Goal: Task Accomplishment & Management: Use online tool/utility

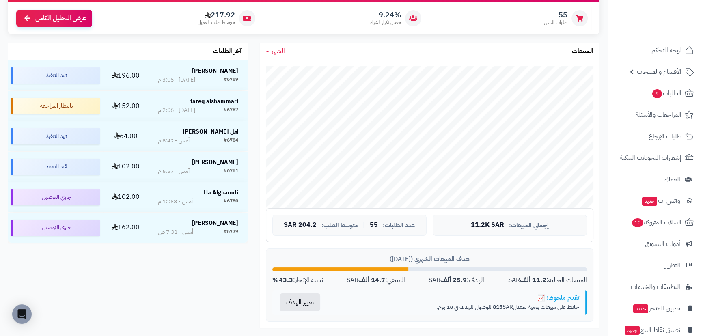
scroll to position [110, 0]
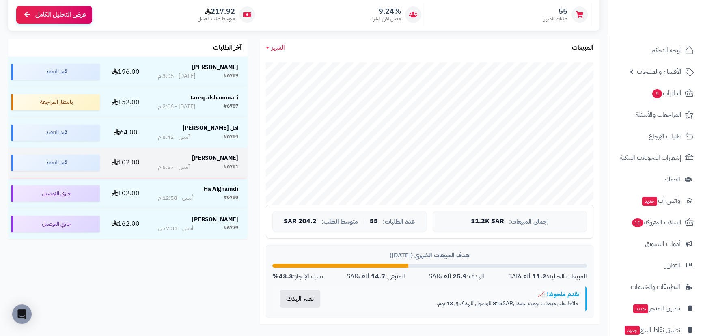
click at [209, 157] on strong "Bashayr Alghamdi" at bounding box center [215, 158] width 46 height 9
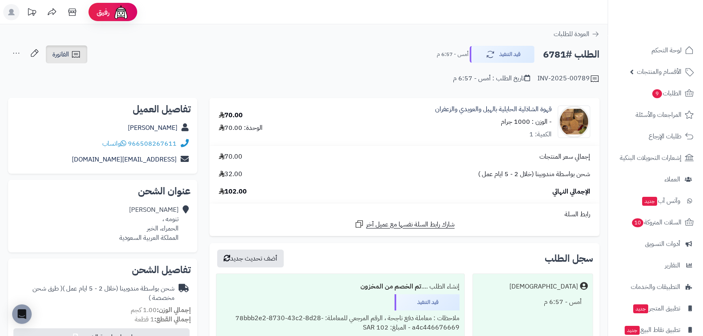
drag, startPoint x: 57, startPoint y: 57, endPoint x: 65, endPoint y: 60, distance: 8.7
click at [57, 57] on span "الفاتورة" at bounding box center [60, 55] width 17 height 10
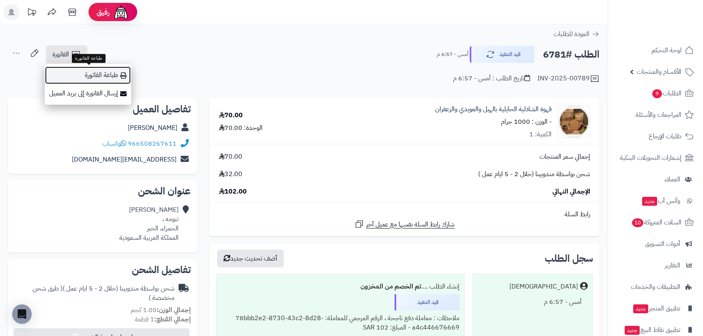
click at [114, 72] on link "طباعة الفاتورة" at bounding box center [88, 75] width 86 height 18
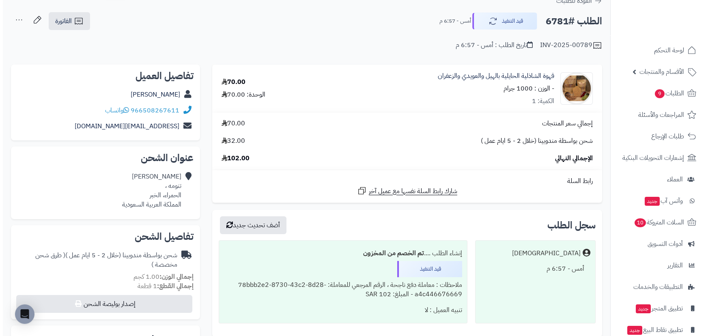
scroll to position [110, 0]
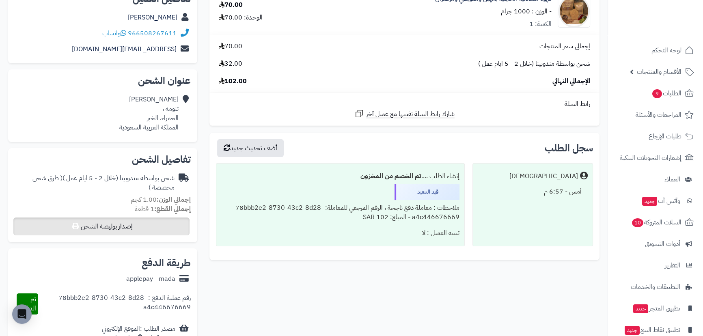
click at [127, 235] on div "تفاصيل الشحن شحن بواسطة مندوبينا (خلال 2 - 5 ايام عمل ) ( طرق شحن مخصصة ) إجمال…" at bounding box center [102, 195] width 189 height 94
click at [130, 228] on button "إصدار بوليصة الشحن" at bounding box center [101, 227] width 176 height 18
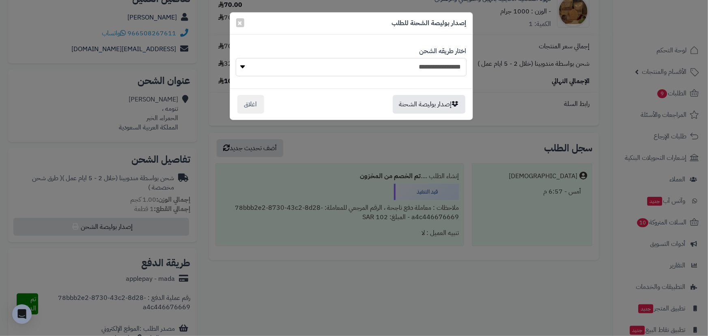
click at [337, 66] on select "**********" at bounding box center [351, 67] width 231 height 18
click at [337, 69] on select "**********" at bounding box center [351, 67] width 231 height 18
click at [353, 73] on select "**********" at bounding box center [351, 67] width 231 height 18
select select "***"
click at [236, 58] on select "**********" at bounding box center [351, 67] width 231 height 18
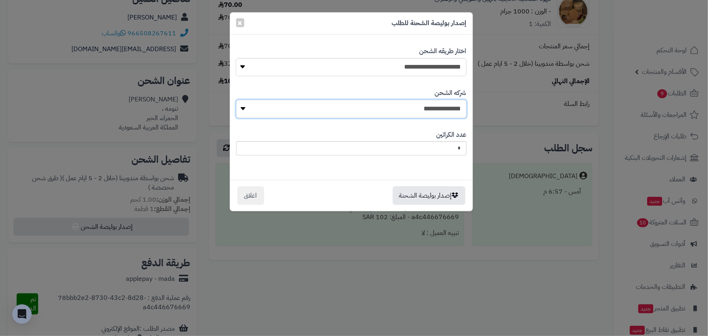
click at [370, 106] on select "**********" at bounding box center [351, 109] width 231 height 18
select select "****"
click at [239, 100] on select "**********" at bounding box center [351, 109] width 231 height 18
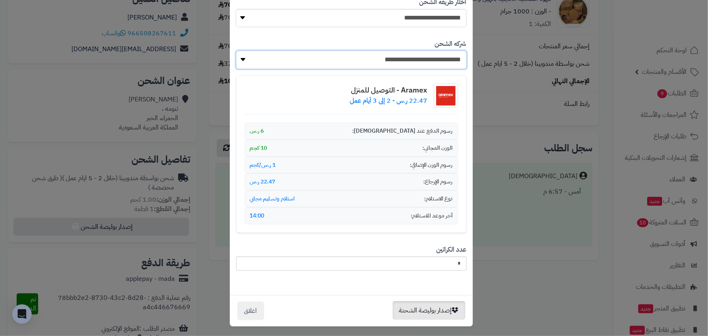
scroll to position [51, 0]
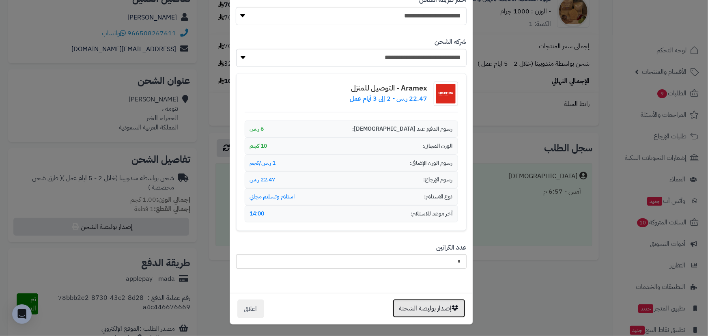
click at [441, 304] on button "إصدار بوليصة الشحنة" at bounding box center [429, 308] width 73 height 19
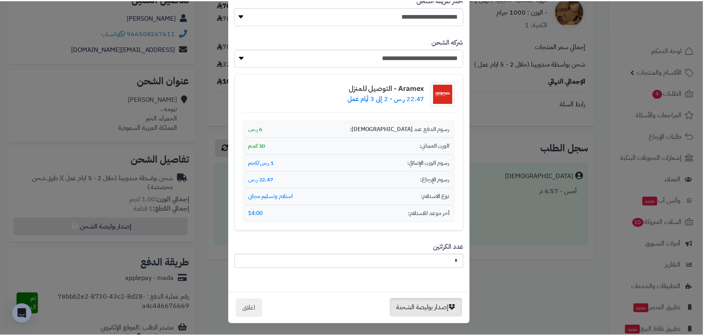
scroll to position [0, 0]
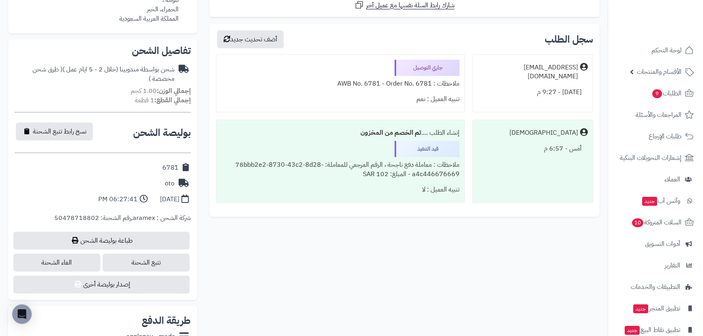
scroll to position [221, 0]
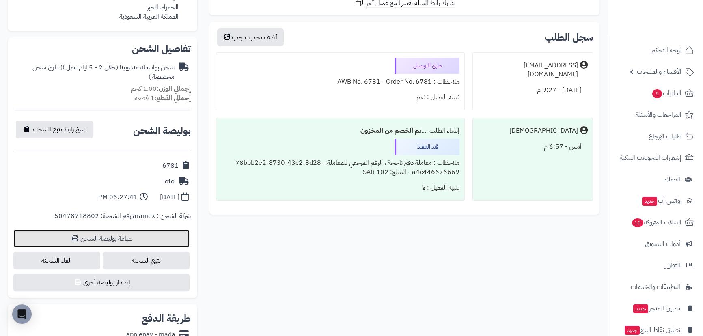
click at [142, 235] on link "طباعة بوليصة الشحن" at bounding box center [101, 239] width 176 height 18
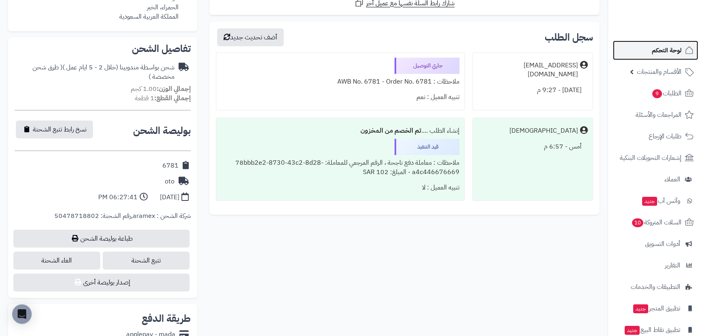
click at [658, 51] on span "لوحة التحكم" at bounding box center [667, 50] width 30 height 11
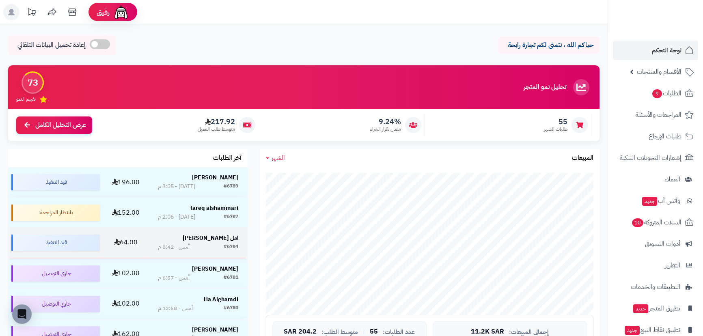
click at [227, 240] on strong "امل الحمود" at bounding box center [211, 238] width 56 height 9
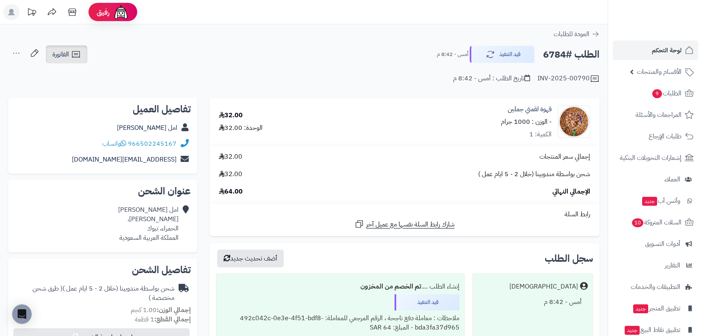
click at [67, 56] on span "الفاتورة" at bounding box center [60, 55] width 17 height 10
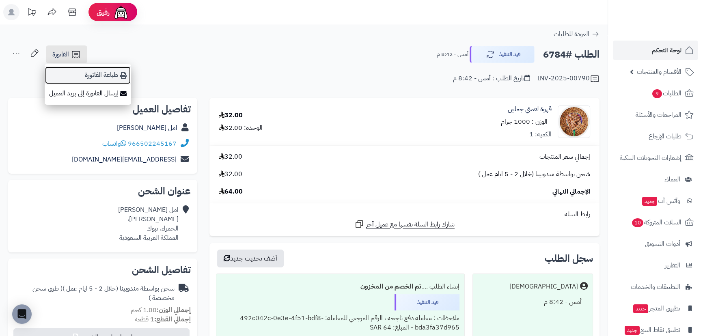
click at [125, 74] on icon at bounding box center [123, 75] width 6 height 6
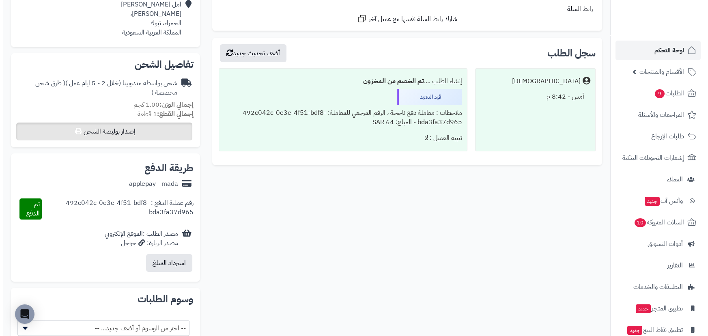
scroll to position [221, 0]
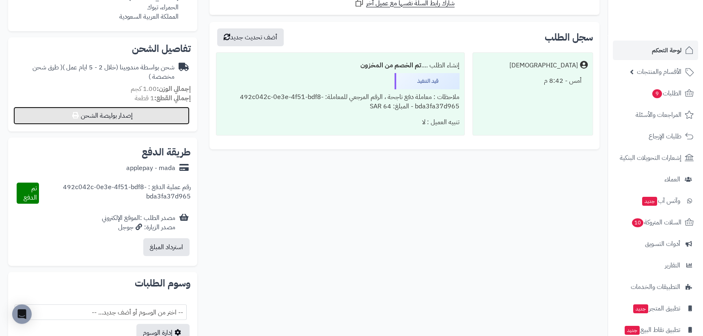
click at [123, 108] on button "إصدار بوليصة الشحن" at bounding box center [101, 116] width 176 height 18
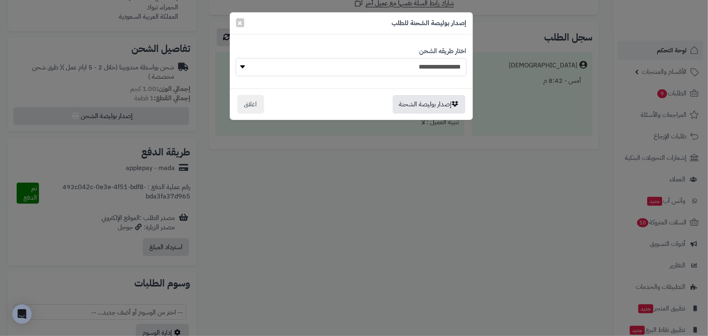
drag, startPoint x: 308, startPoint y: 61, endPoint x: 313, endPoint y: 63, distance: 4.9
click at [308, 61] on select "**********" at bounding box center [351, 67] width 231 height 18
select select "***"
click at [236, 58] on select "**********" at bounding box center [351, 67] width 231 height 18
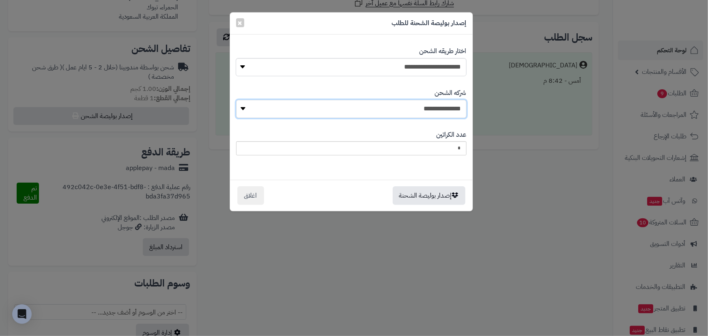
click at [384, 108] on select "**********" at bounding box center [351, 109] width 231 height 18
select select "****"
click at [239, 100] on select "**********" at bounding box center [351, 109] width 231 height 18
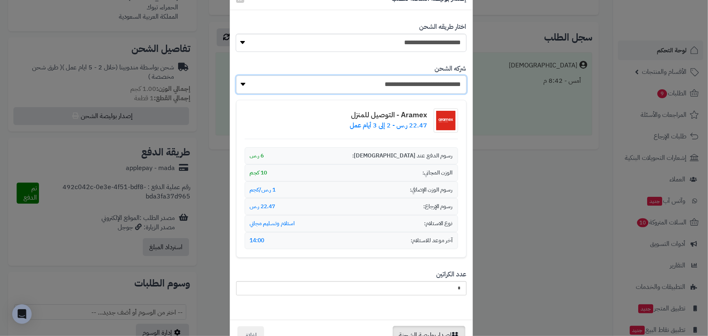
scroll to position [51, 0]
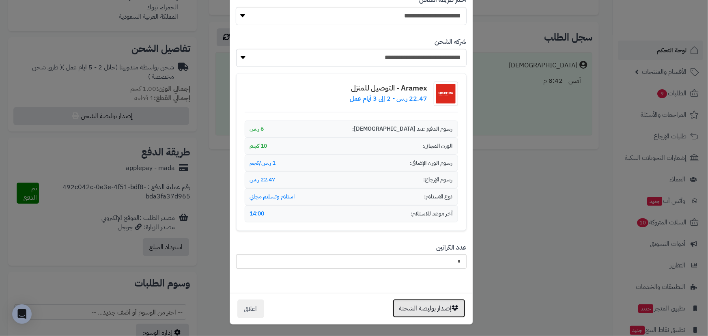
click at [453, 312] on button "إصدار بوليصة الشحنة" at bounding box center [429, 308] width 73 height 19
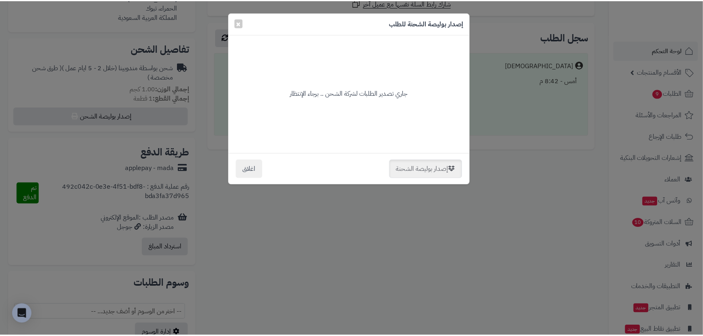
scroll to position [0, 0]
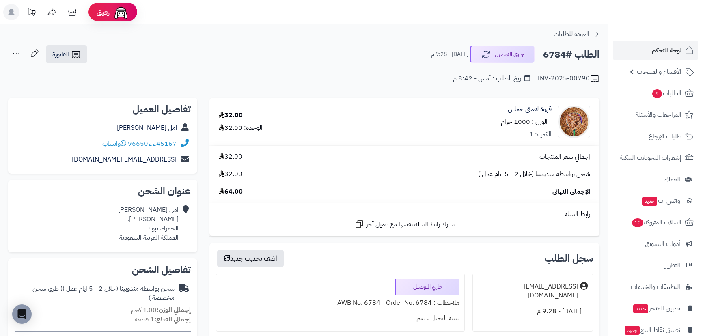
scroll to position [222, 0]
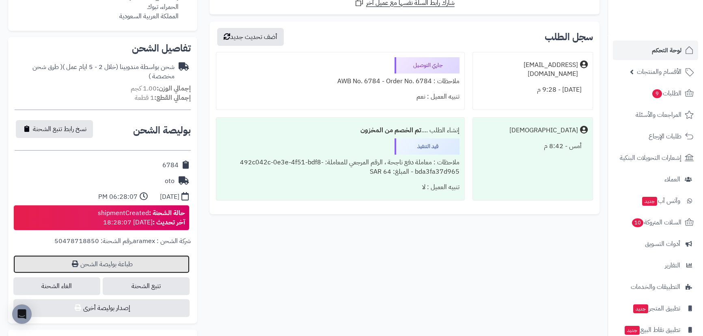
click at [111, 261] on link "طباعة بوليصة الشحن" at bounding box center [101, 264] width 176 height 18
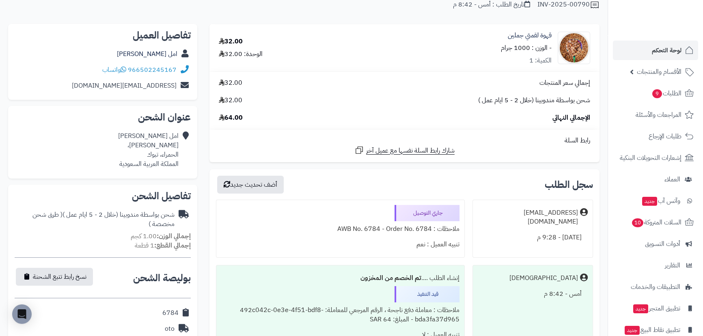
scroll to position [0, 0]
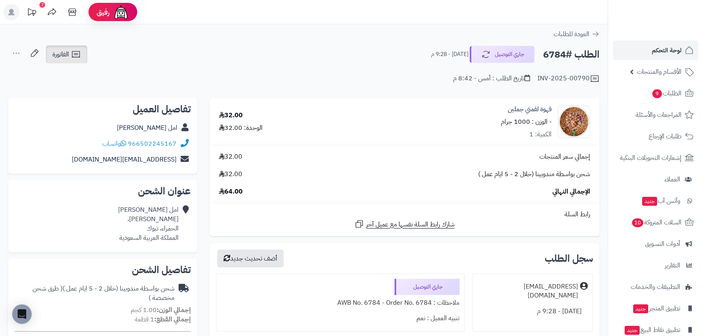
click at [78, 58] on icon at bounding box center [76, 55] width 10 height 10
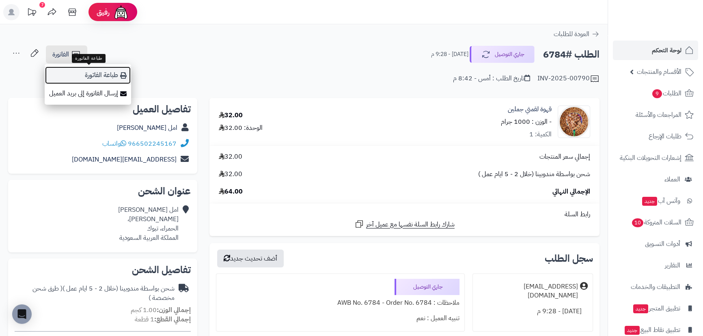
click at [116, 77] on link "طباعة الفاتورة" at bounding box center [88, 75] width 86 height 18
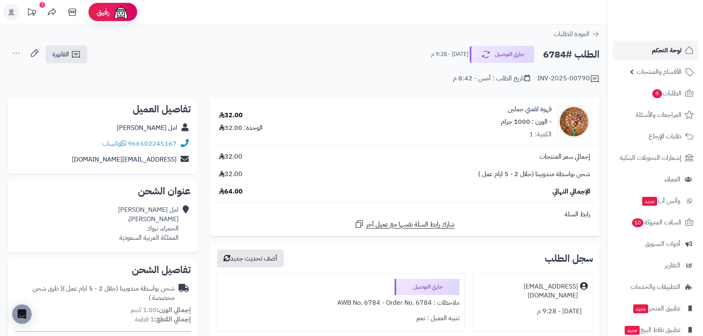
click at [664, 47] on span "لوحة التحكم" at bounding box center [667, 50] width 30 height 11
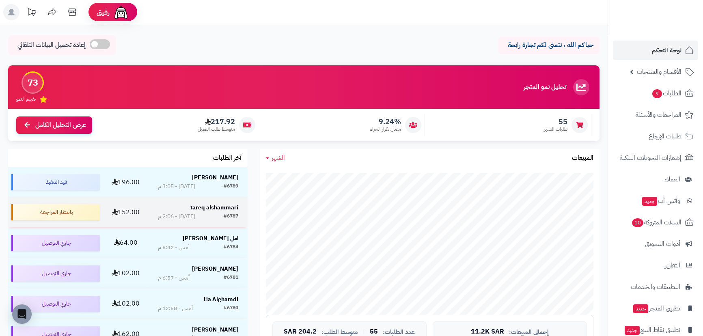
click at [227, 213] on div "#6787" at bounding box center [231, 217] width 15 height 8
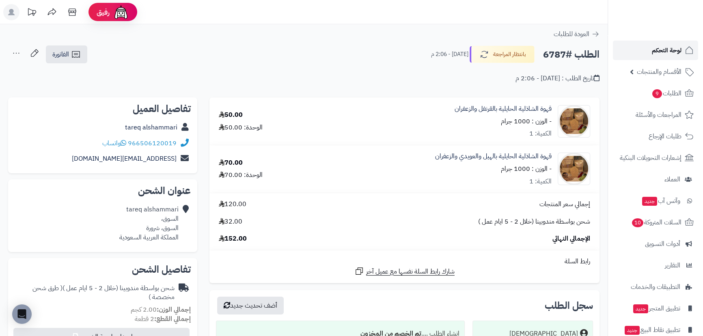
click at [668, 49] on span "لوحة التحكم" at bounding box center [667, 50] width 30 height 11
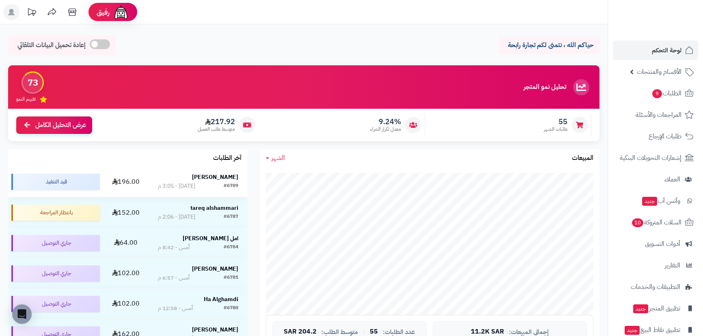
click at [217, 175] on strong "[PERSON_NAME]" at bounding box center [215, 177] width 46 height 9
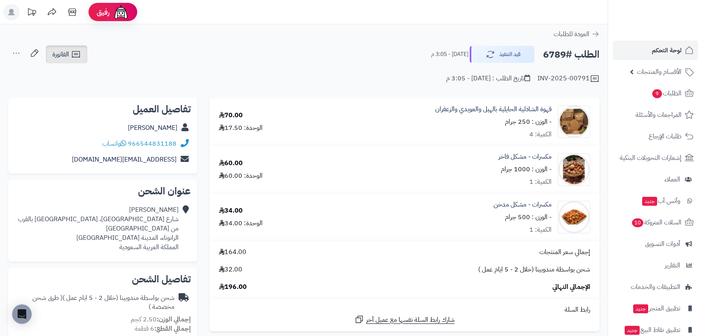
click at [71, 58] on link "الفاتورة" at bounding box center [66, 54] width 41 height 18
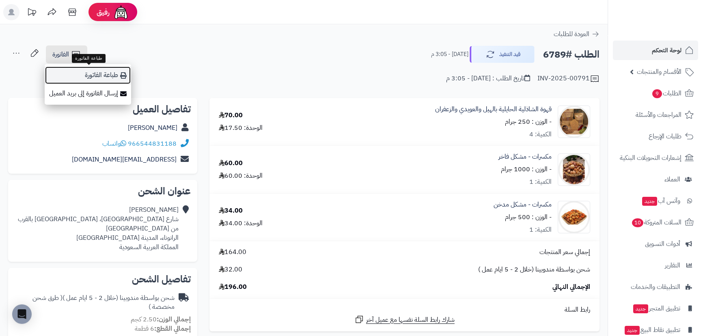
click at [103, 78] on link "طباعة الفاتورة" at bounding box center [88, 75] width 86 height 18
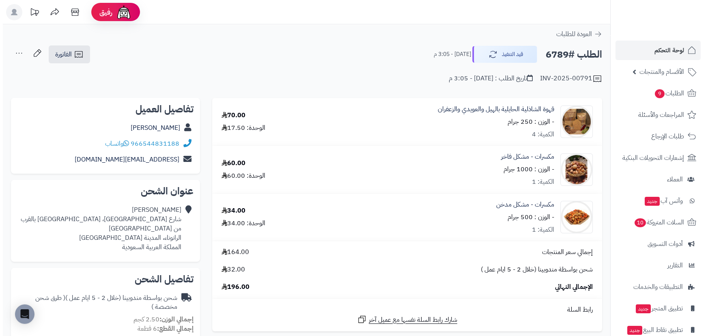
scroll to position [110, 0]
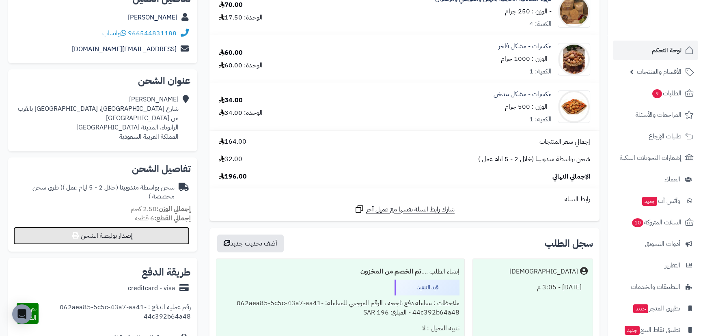
click at [125, 227] on button "إصدار بوليصة الشحن" at bounding box center [101, 236] width 176 height 18
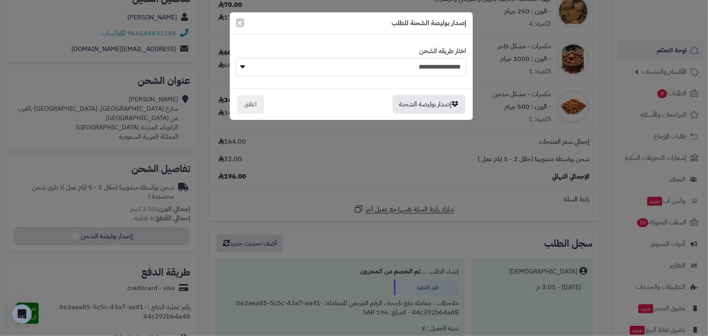
click at [308, 69] on select "**********" at bounding box center [351, 67] width 231 height 18
select select "***"
click at [236, 58] on select "**********" at bounding box center [351, 67] width 231 height 18
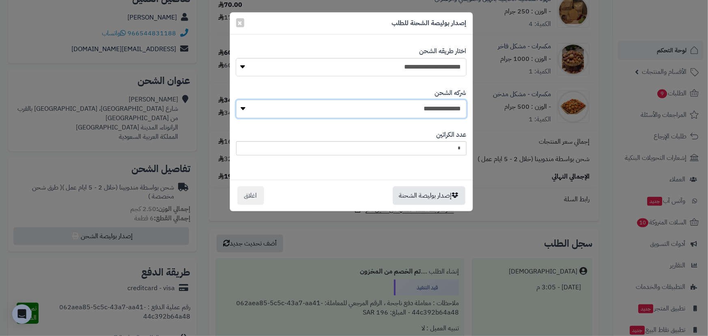
drag, startPoint x: 385, startPoint y: 106, endPoint x: 389, endPoint y: 117, distance: 11.7
click at [385, 106] on select "**********" at bounding box center [351, 109] width 231 height 18
select select "****"
click at [239, 100] on select "**********" at bounding box center [351, 109] width 231 height 18
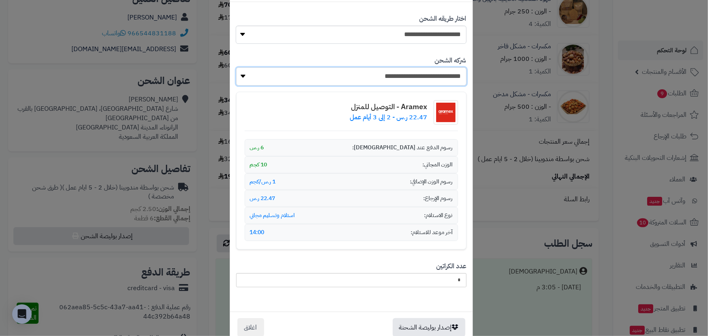
scroll to position [51, 0]
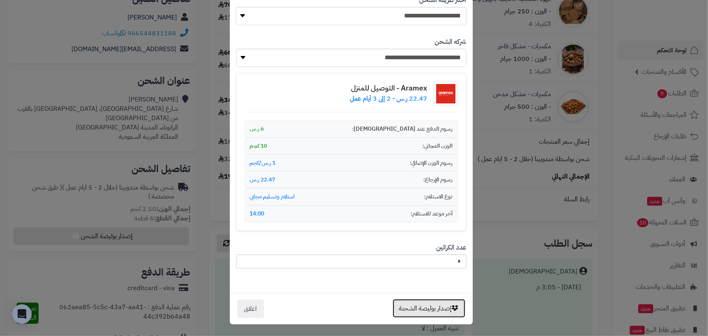
click at [436, 304] on button "إصدار بوليصة الشحنة" at bounding box center [429, 308] width 73 height 19
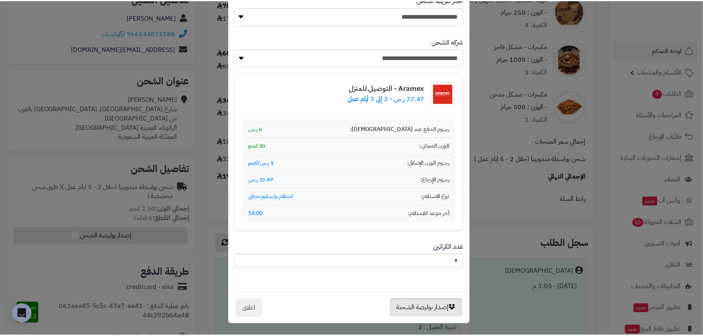
scroll to position [0, 0]
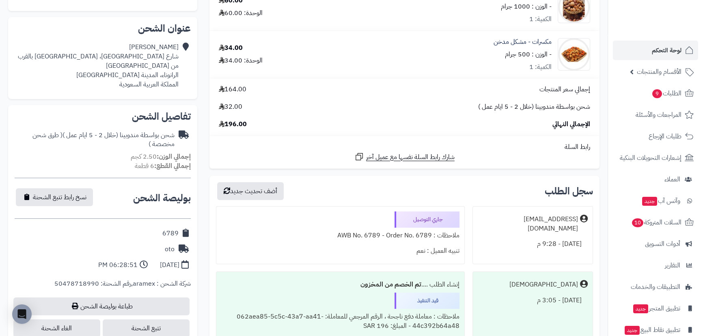
scroll to position [184, 0]
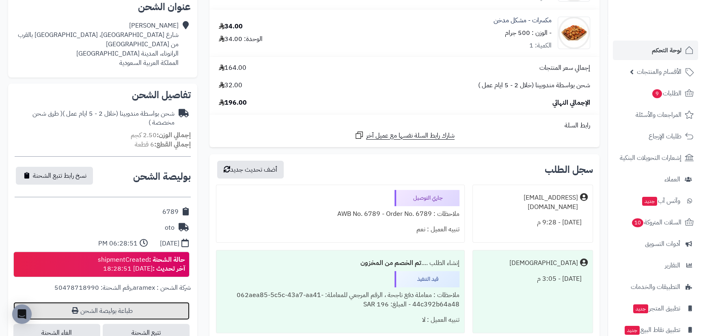
click at [121, 302] on link "طباعة بوليصة الشحن" at bounding box center [101, 311] width 176 height 18
click at [682, 46] on link "لوحة التحكم" at bounding box center [655, 50] width 85 height 19
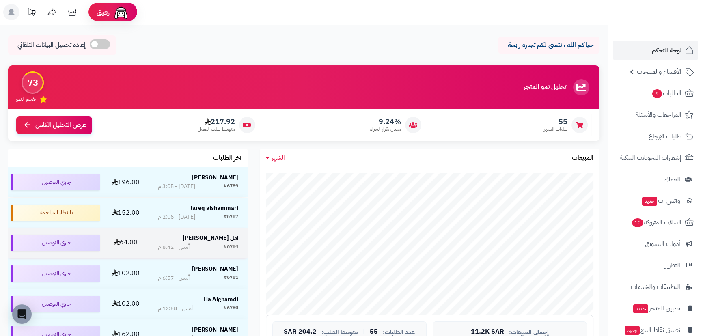
click at [223, 238] on strong "امل [PERSON_NAME]" at bounding box center [211, 238] width 56 height 9
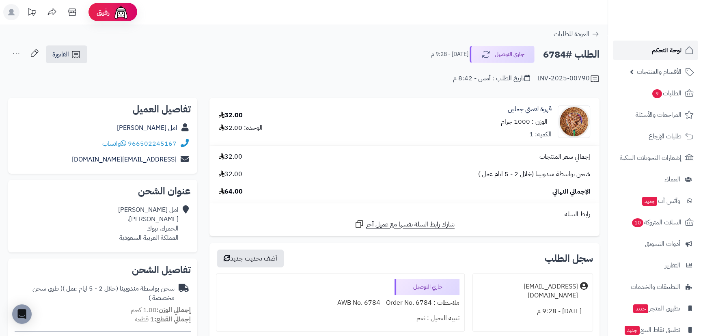
click at [658, 54] on span "لوحة التحكم" at bounding box center [667, 50] width 30 height 11
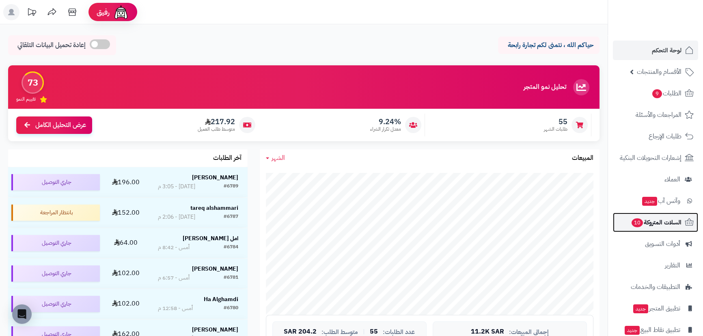
click at [652, 223] on span "السلات المتروكة 10" at bounding box center [656, 222] width 51 height 11
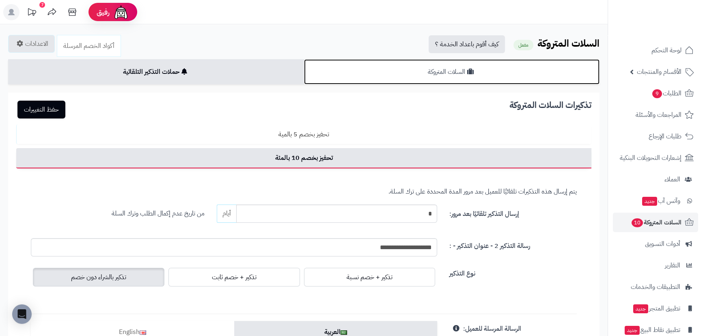
click at [453, 74] on link "السلات المتروكة" at bounding box center [452, 71] width 296 height 25
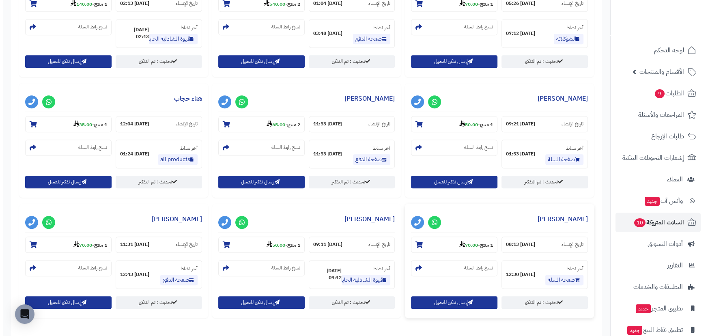
scroll to position [569, 0]
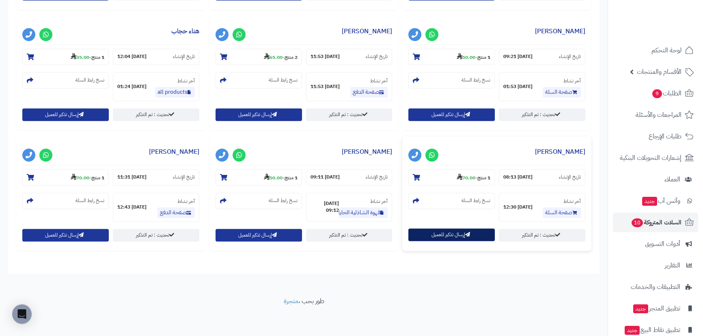
click at [455, 237] on button "إرسال تذكير للعميل" at bounding box center [451, 235] width 86 height 13
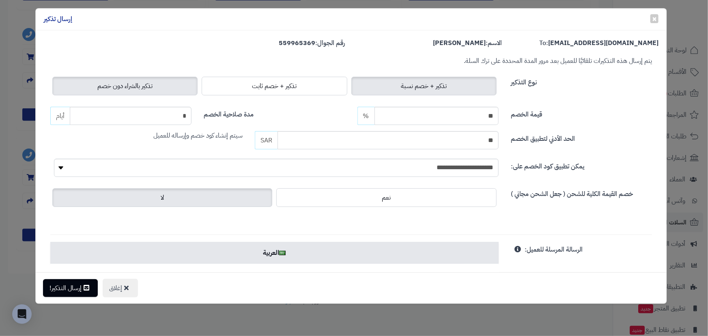
click at [112, 89] on span "تذكير بالشراء دون خصم" at bounding box center [124, 86] width 55 height 10
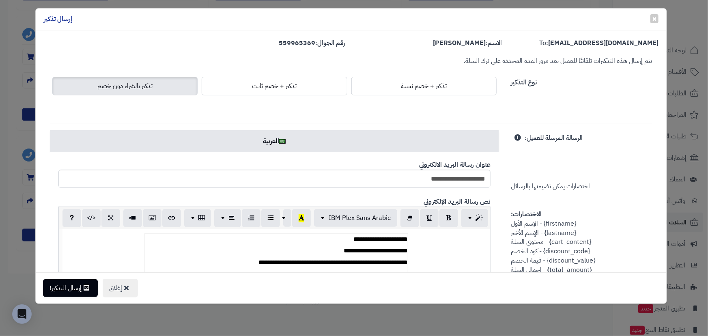
click at [79, 277] on div "إغلاق إرسال التذكير!" at bounding box center [352, 287] width 632 height 31
click at [81, 280] on button "إرسال التذكير!" at bounding box center [70, 288] width 55 height 18
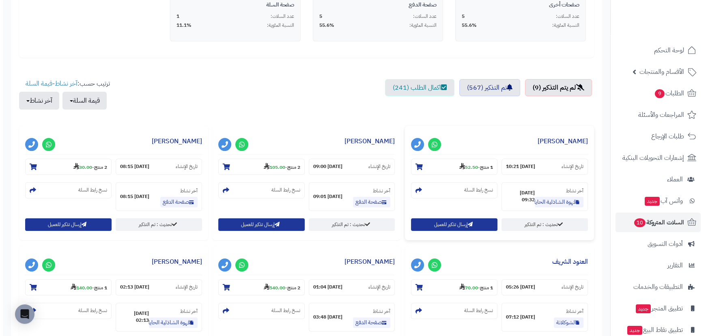
scroll to position [221, 0]
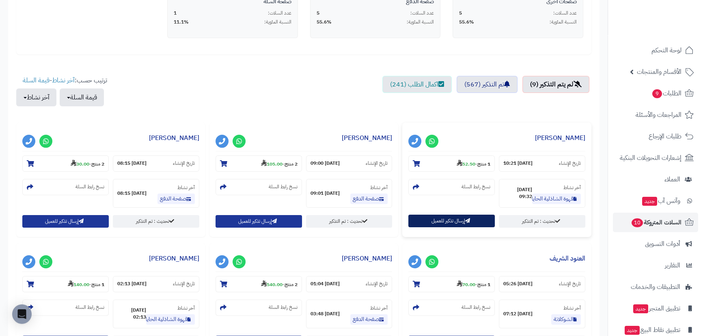
click at [440, 223] on button "إرسال تذكير للعميل" at bounding box center [451, 221] width 86 height 13
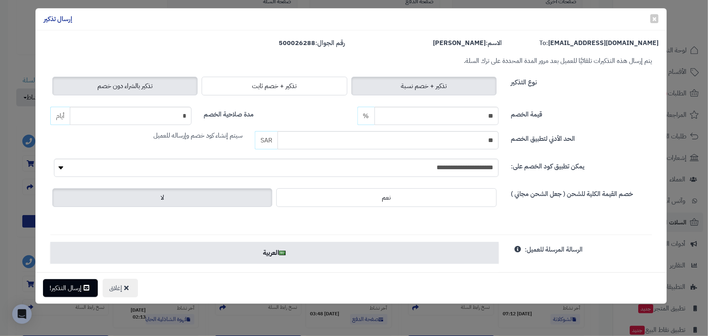
click at [103, 78] on label "تذكير بالشراء دون خصم" at bounding box center [124, 86] width 145 height 19
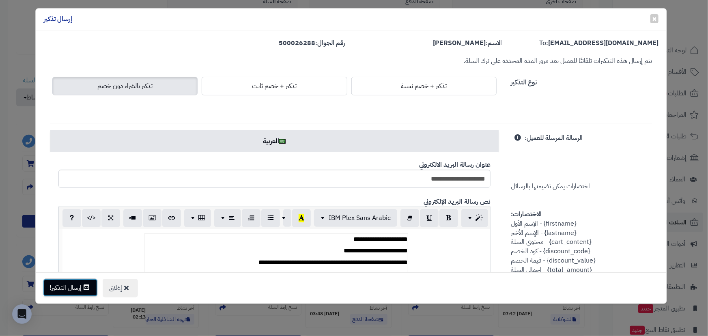
click at [76, 292] on button "إرسال التذكير!" at bounding box center [70, 288] width 55 height 18
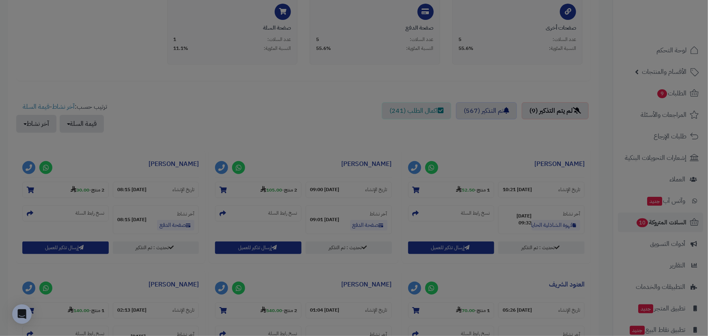
scroll to position [248, 0]
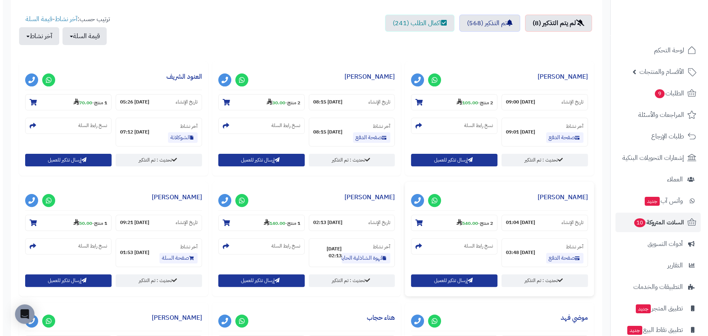
scroll to position [295, 0]
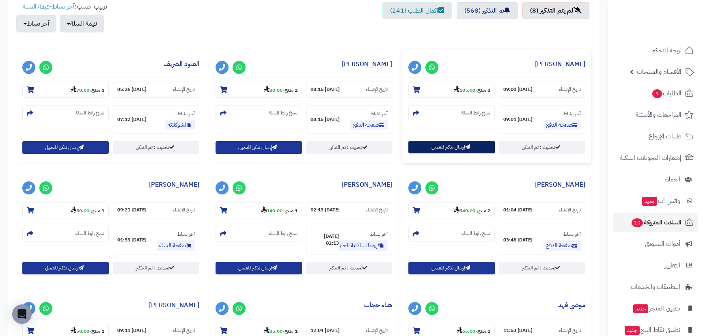
click at [431, 150] on button "إرسال تذكير للعميل" at bounding box center [451, 147] width 86 height 13
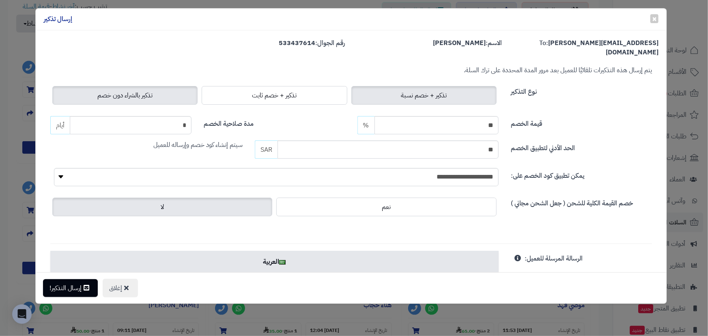
click at [123, 91] on span "تذكير بالشراء دون خصم" at bounding box center [124, 96] width 55 height 10
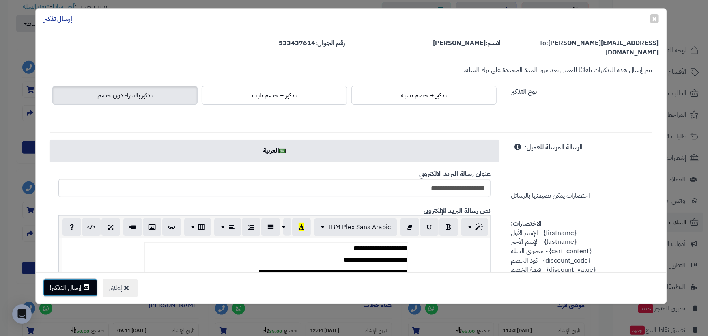
click at [75, 290] on button "إرسال التذكير!" at bounding box center [70, 288] width 55 height 18
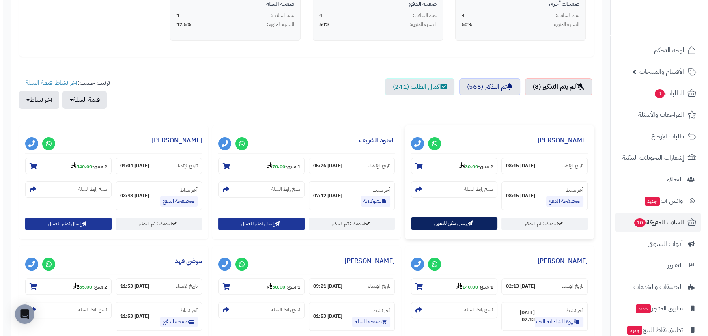
scroll to position [221, 0]
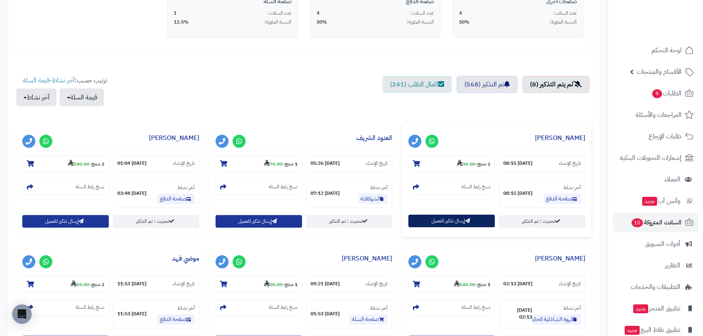
click at [436, 218] on button "إرسال تذكير للعميل" at bounding box center [451, 221] width 86 height 13
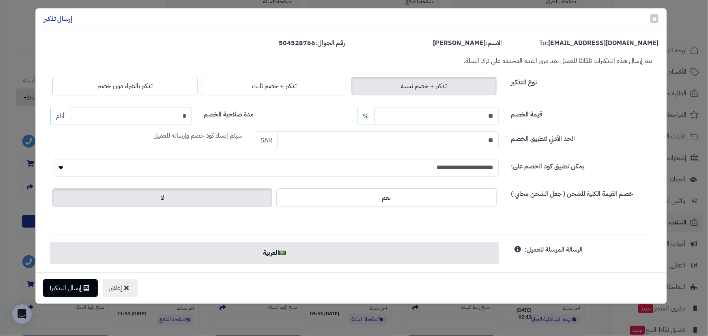
click at [89, 82] on label "تذكير بالشراء دون خصم" at bounding box center [124, 86] width 145 height 19
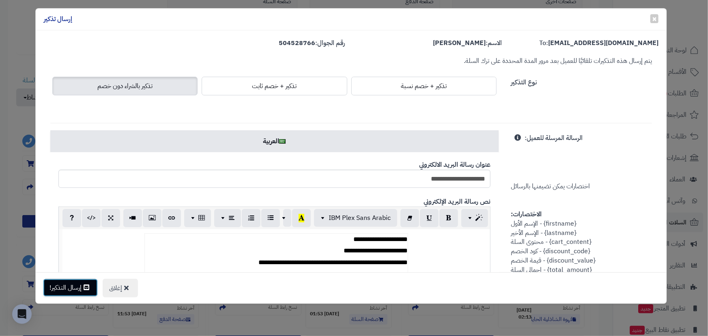
click at [73, 284] on button "إرسال التذكير!" at bounding box center [70, 288] width 55 height 18
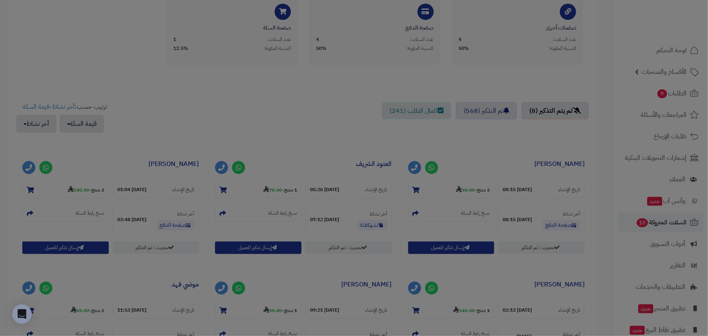
scroll to position [248, 0]
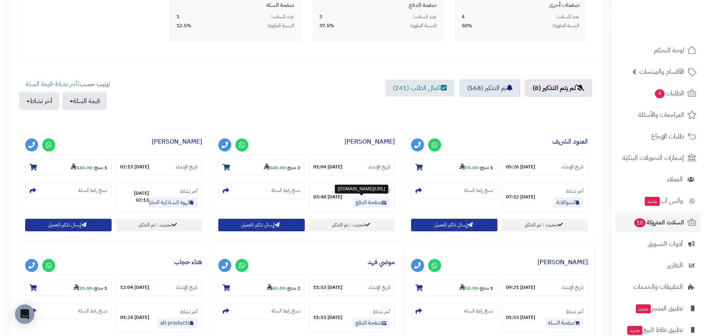
scroll to position [221, 0]
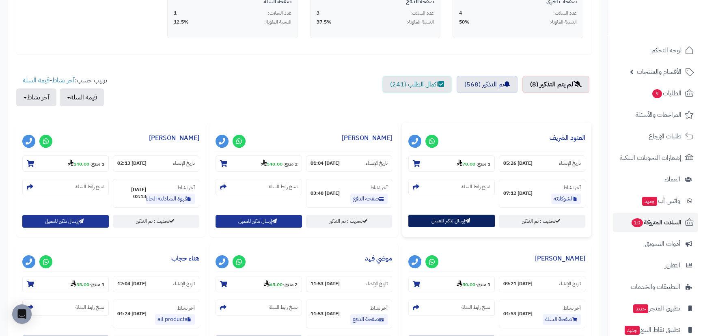
click at [438, 223] on button "إرسال تذكير للعميل" at bounding box center [451, 221] width 86 height 13
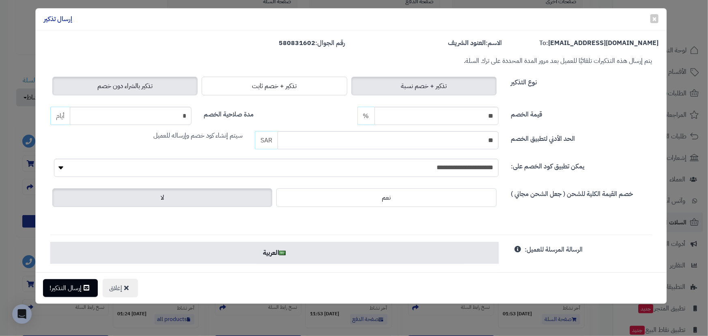
click at [130, 87] on span "تذكير بالشراء دون خصم" at bounding box center [124, 86] width 55 height 10
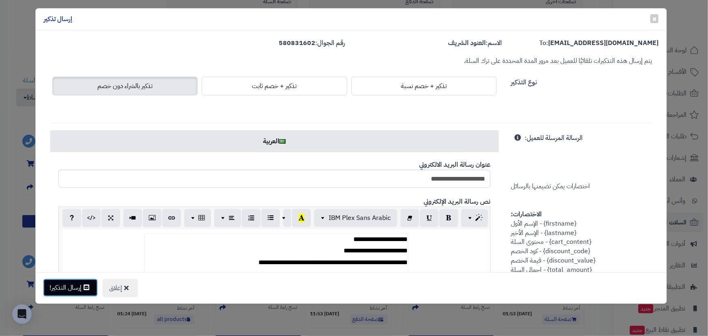
click at [53, 288] on button "إرسال التذكير!" at bounding box center [70, 288] width 55 height 18
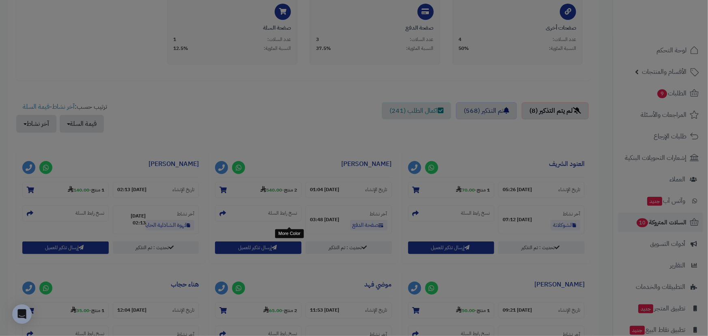
scroll to position [248, 0]
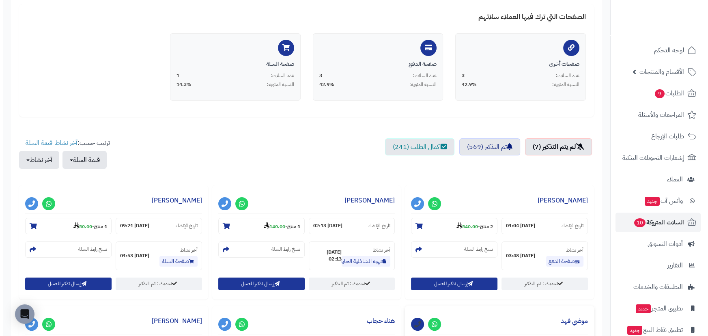
scroll to position [221, 0]
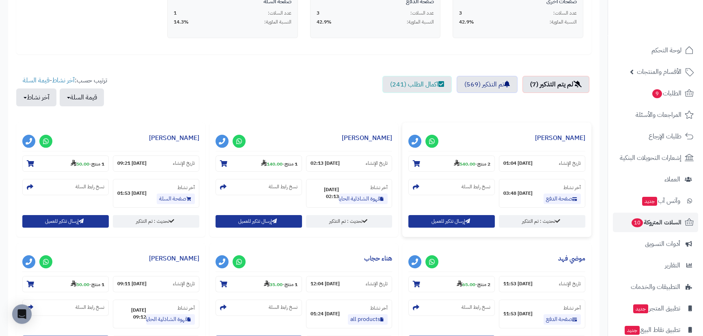
click at [450, 213] on div "**********" at bounding box center [496, 180] width 189 height 114
click at [446, 219] on button "إرسال تذكير للعميل" at bounding box center [451, 221] width 86 height 13
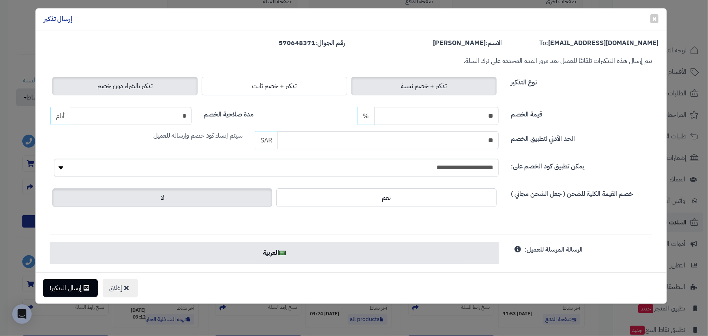
click at [93, 85] on label "تذكير بالشراء دون خصم" at bounding box center [124, 86] width 145 height 19
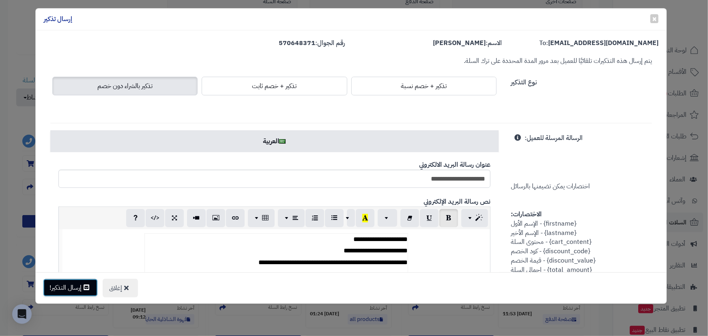
click at [78, 295] on button "إرسال التذكير!" at bounding box center [70, 288] width 55 height 18
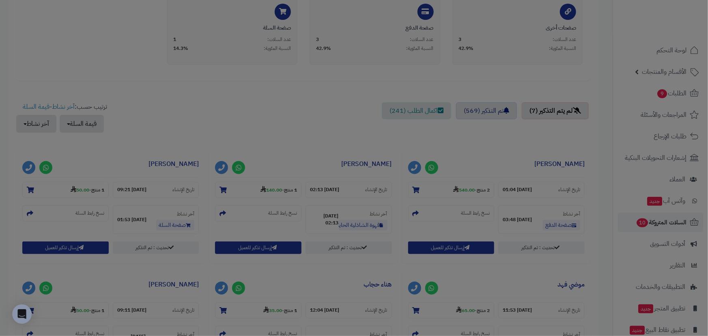
scroll to position [248, 0]
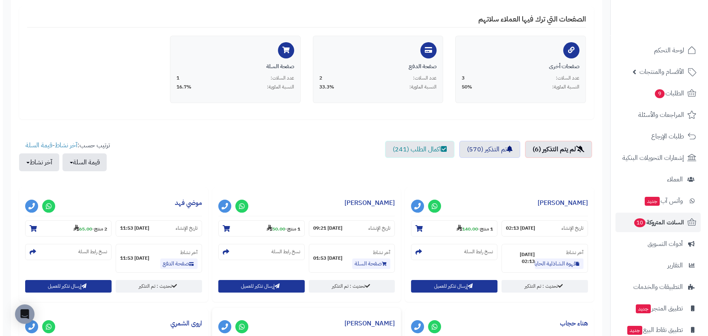
scroll to position [258, 0]
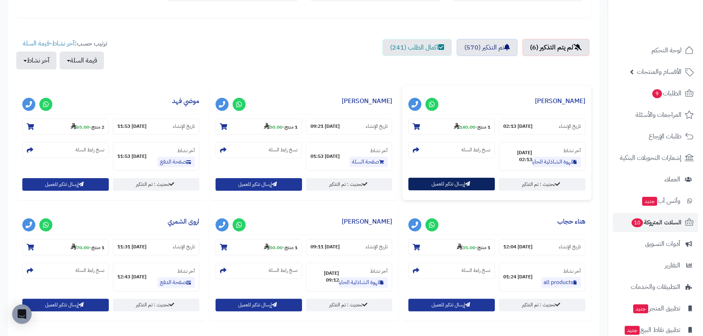
click at [429, 188] on button "إرسال تذكير للعميل" at bounding box center [451, 184] width 86 height 13
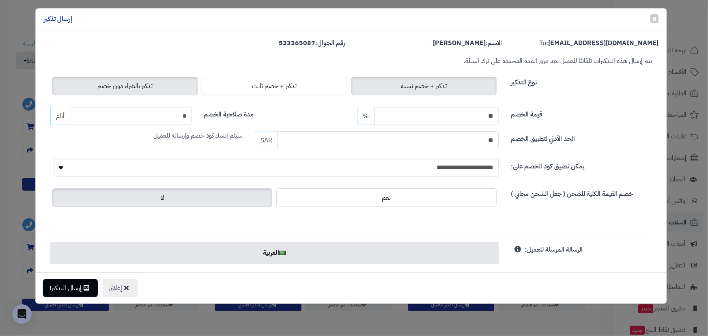
click at [136, 87] on span "تذكير بالشراء دون خصم" at bounding box center [124, 86] width 55 height 10
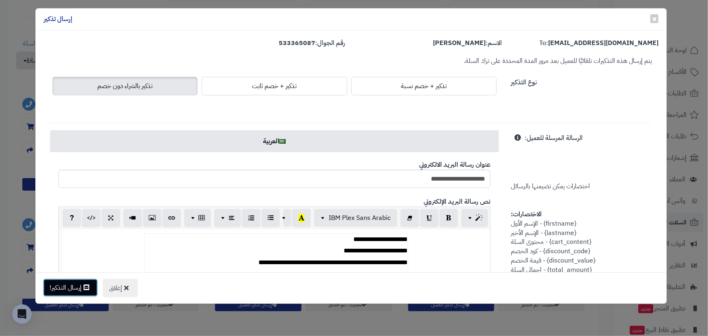
click at [78, 282] on button "إرسال التذكير!" at bounding box center [70, 288] width 55 height 18
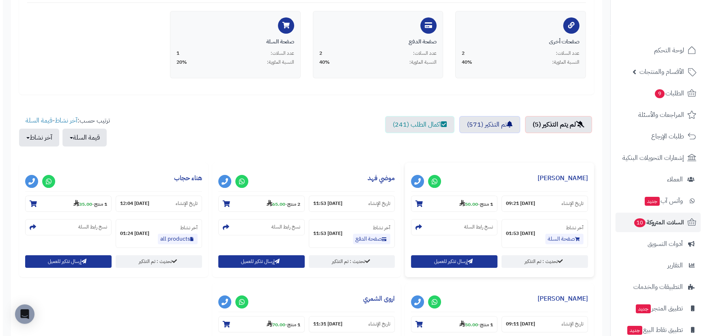
scroll to position [184, 0]
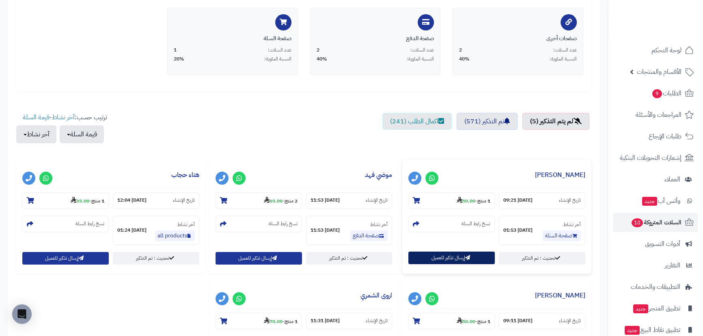
click at [441, 257] on button "إرسال تذكير للعميل" at bounding box center [451, 258] width 86 height 13
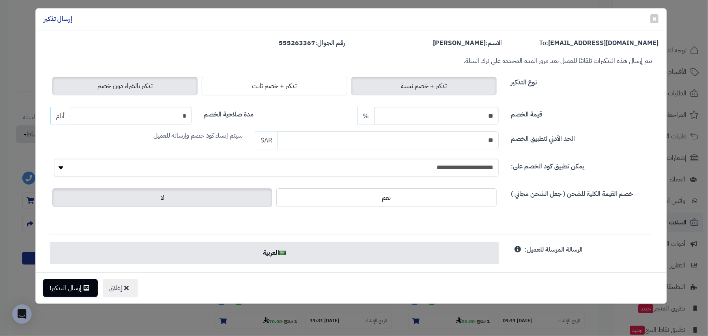
click at [130, 81] on span "تذكير بالشراء دون خصم" at bounding box center [124, 86] width 55 height 10
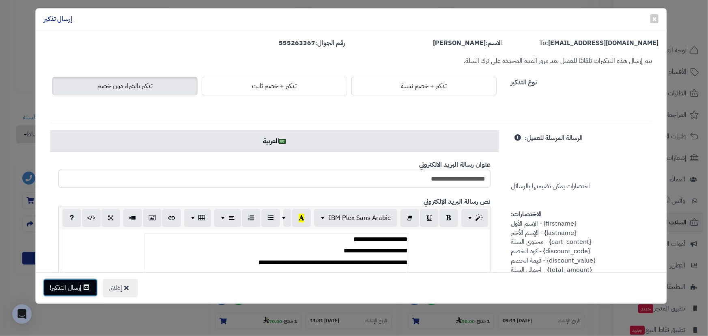
click at [80, 294] on button "إرسال التذكير!" at bounding box center [70, 288] width 55 height 18
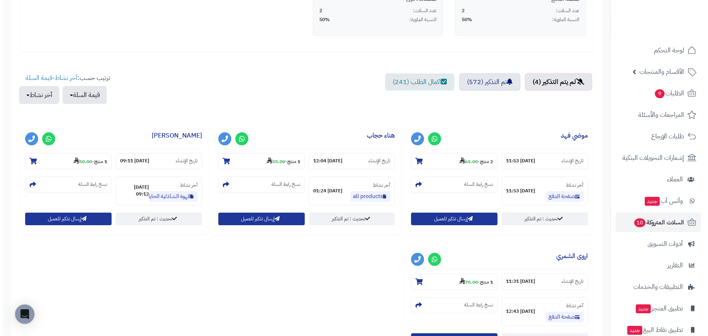
scroll to position [258, 0]
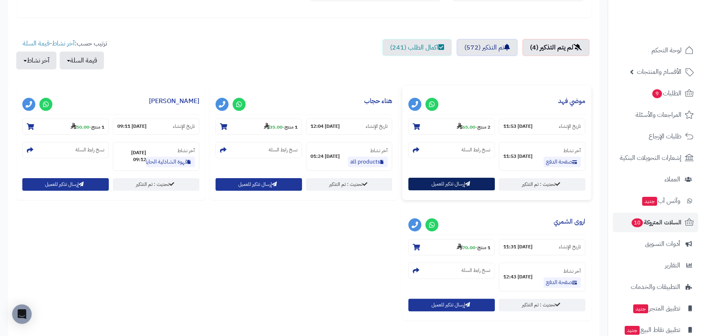
click at [426, 183] on button "إرسال تذكير للعميل" at bounding box center [451, 184] width 86 height 13
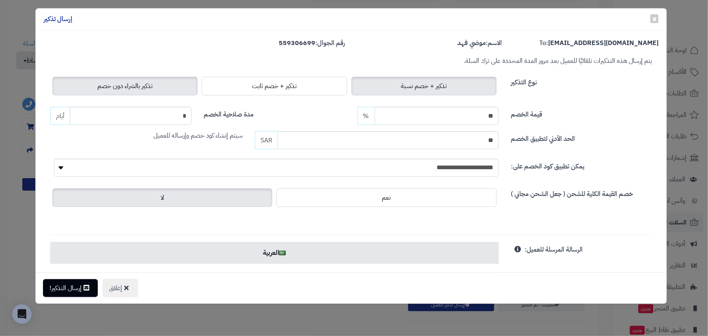
click at [119, 92] on label "تذكير بالشراء دون خصم" at bounding box center [124, 86] width 145 height 19
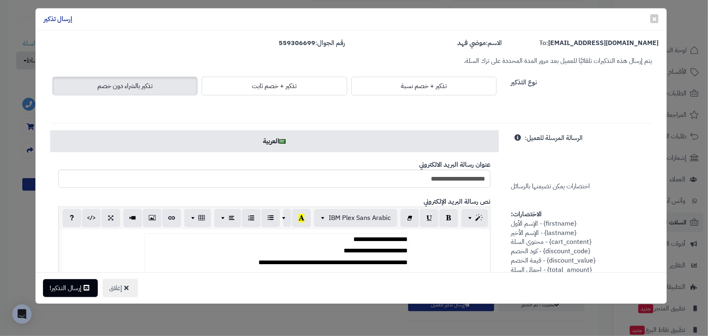
click at [73, 278] on div "إغلاق إرسال التذكير!" at bounding box center [352, 287] width 632 height 31
click at [74, 281] on button "إرسال التذكير!" at bounding box center [70, 288] width 55 height 18
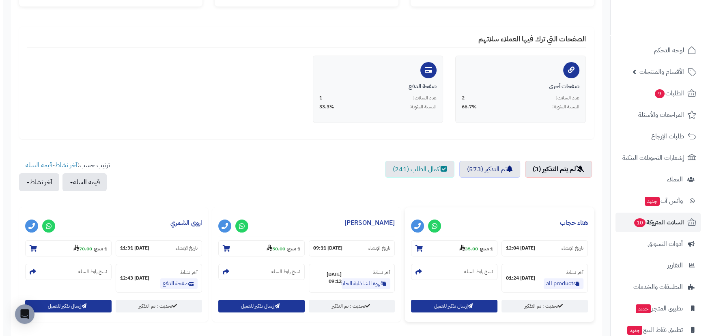
scroll to position [184, 0]
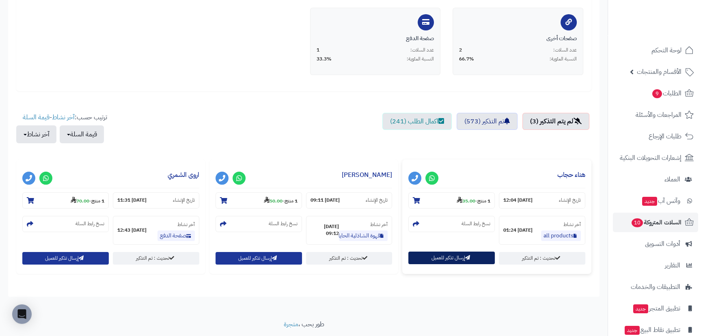
click at [428, 252] on button "إرسال تذكير للعميل" at bounding box center [451, 258] width 86 height 13
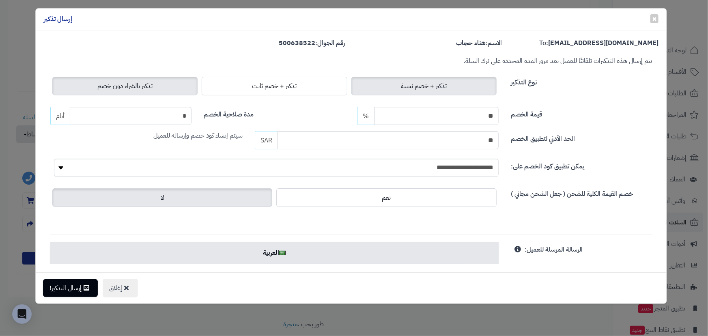
click at [112, 88] on span "تذكير بالشراء دون خصم" at bounding box center [124, 86] width 55 height 10
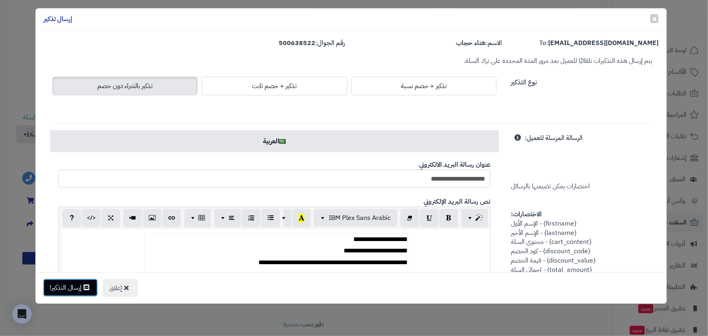
click at [69, 287] on button "إرسال التذكير!" at bounding box center [70, 288] width 55 height 18
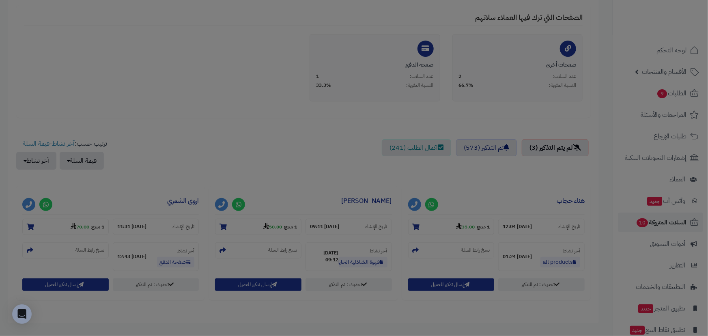
scroll to position [211, 0]
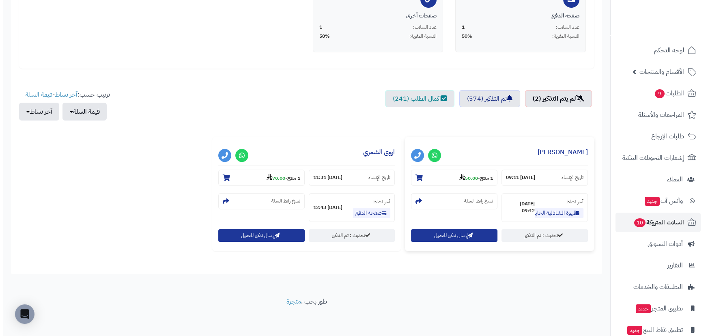
scroll to position [208, 0]
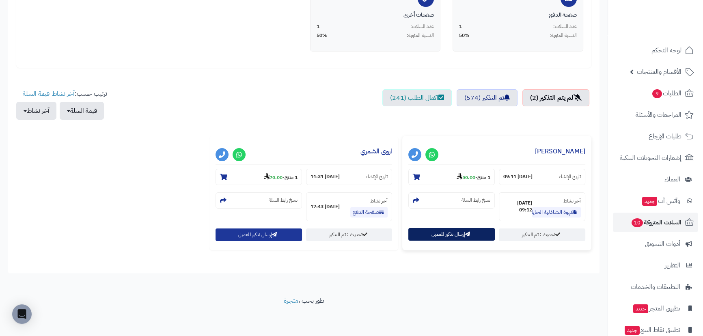
click at [453, 235] on button "إرسال تذكير للعميل" at bounding box center [451, 234] width 86 height 13
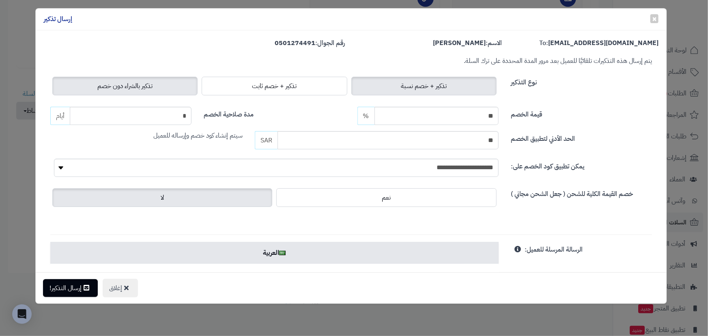
click at [97, 69] on div "نوع التذكير تذكير + خصم نسبة تذكير + خصم ثابت تذكير بالشراء دون خصم" at bounding box center [351, 82] width 615 height 32
click at [101, 82] on label "تذكير بالشراء دون خصم" at bounding box center [124, 86] width 145 height 19
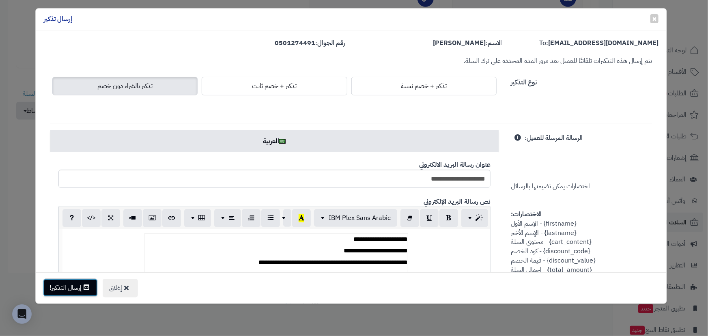
click at [66, 281] on button "إرسال التذكير!" at bounding box center [70, 288] width 55 height 18
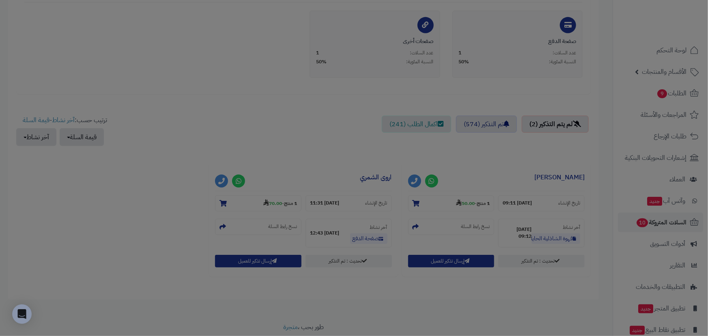
scroll to position [234, 0]
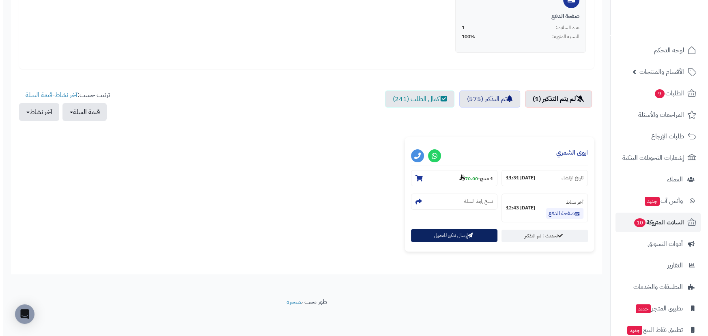
scroll to position [208, 0]
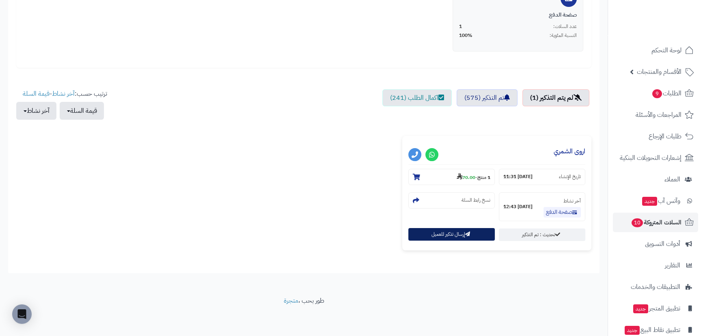
click at [429, 233] on button "إرسال تذكير للعميل" at bounding box center [451, 234] width 86 height 13
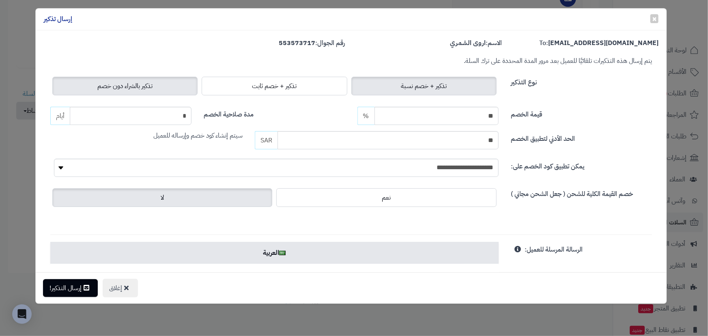
click at [144, 87] on span "تذكير بالشراء دون خصم" at bounding box center [124, 86] width 55 height 10
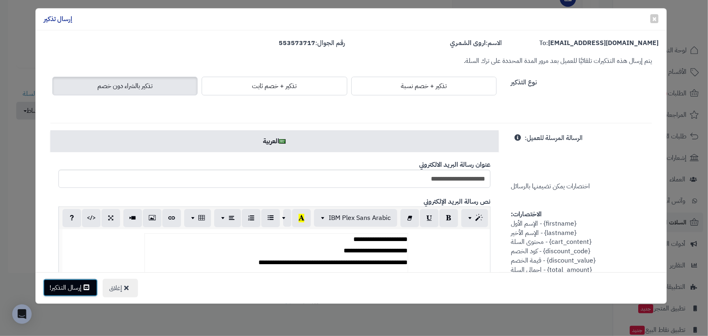
click at [58, 280] on button "إرسال التذكير!" at bounding box center [70, 288] width 55 height 18
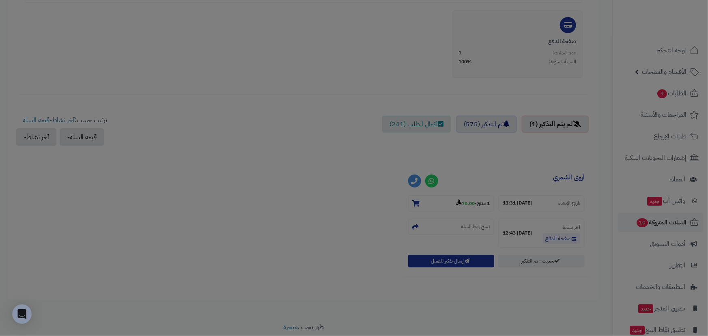
scroll to position [234, 0]
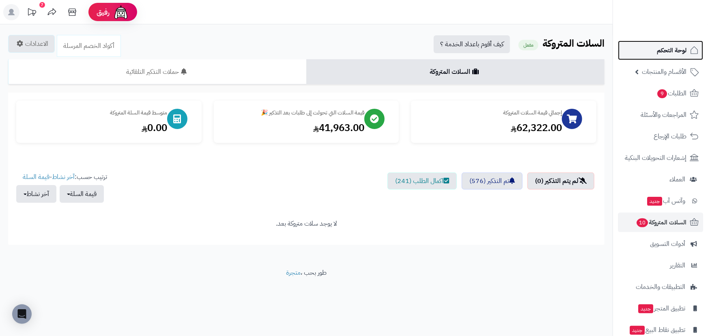
click at [677, 53] on span "لوحة التحكم" at bounding box center [672, 50] width 30 height 11
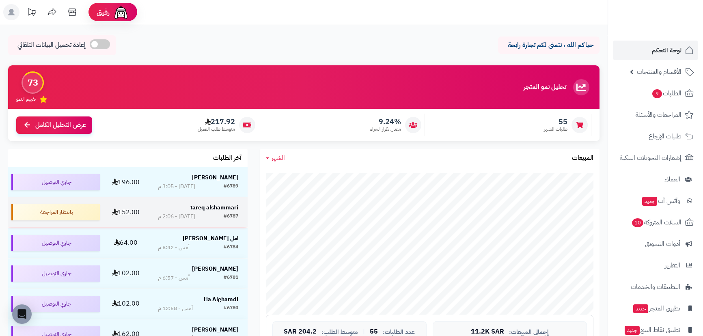
click at [227, 210] on strong "tareq alshammari" at bounding box center [214, 207] width 48 height 9
